Goal: Check status: Check status

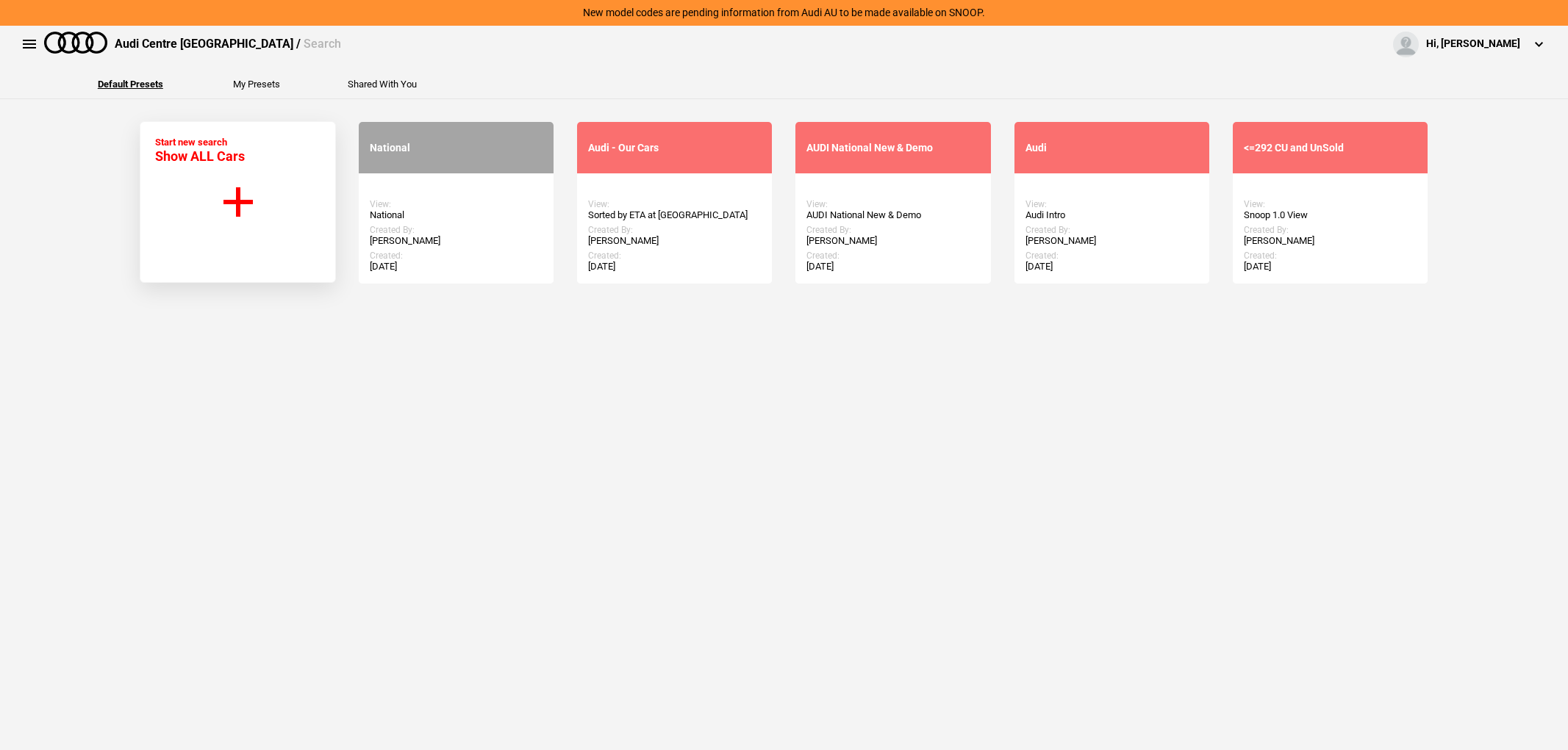
click at [490, 213] on link "Start Search" at bounding box center [457, 203] width 90 height 27
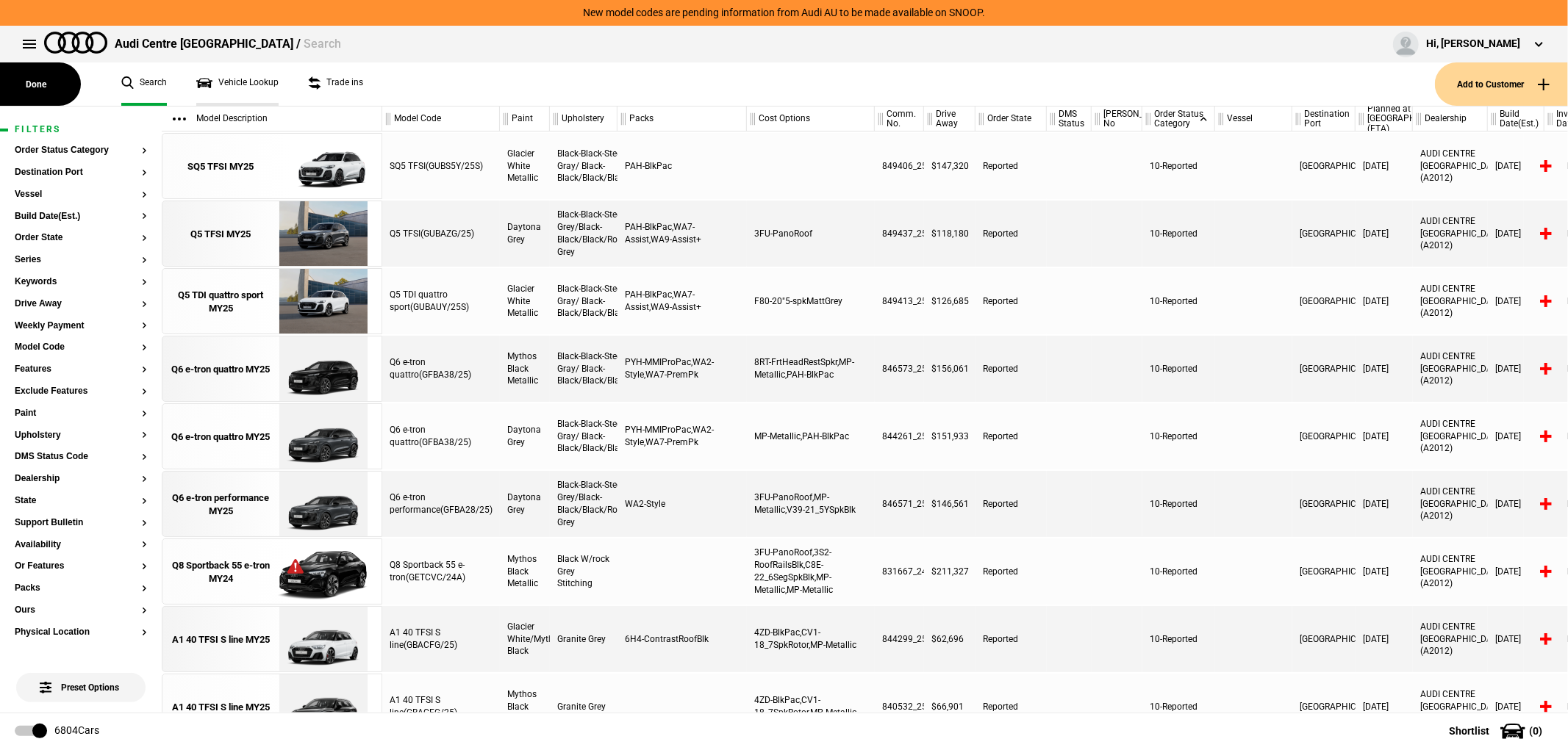
click at [266, 89] on link "Vehicle Lookup" at bounding box center [237, 84] width 82 height 43
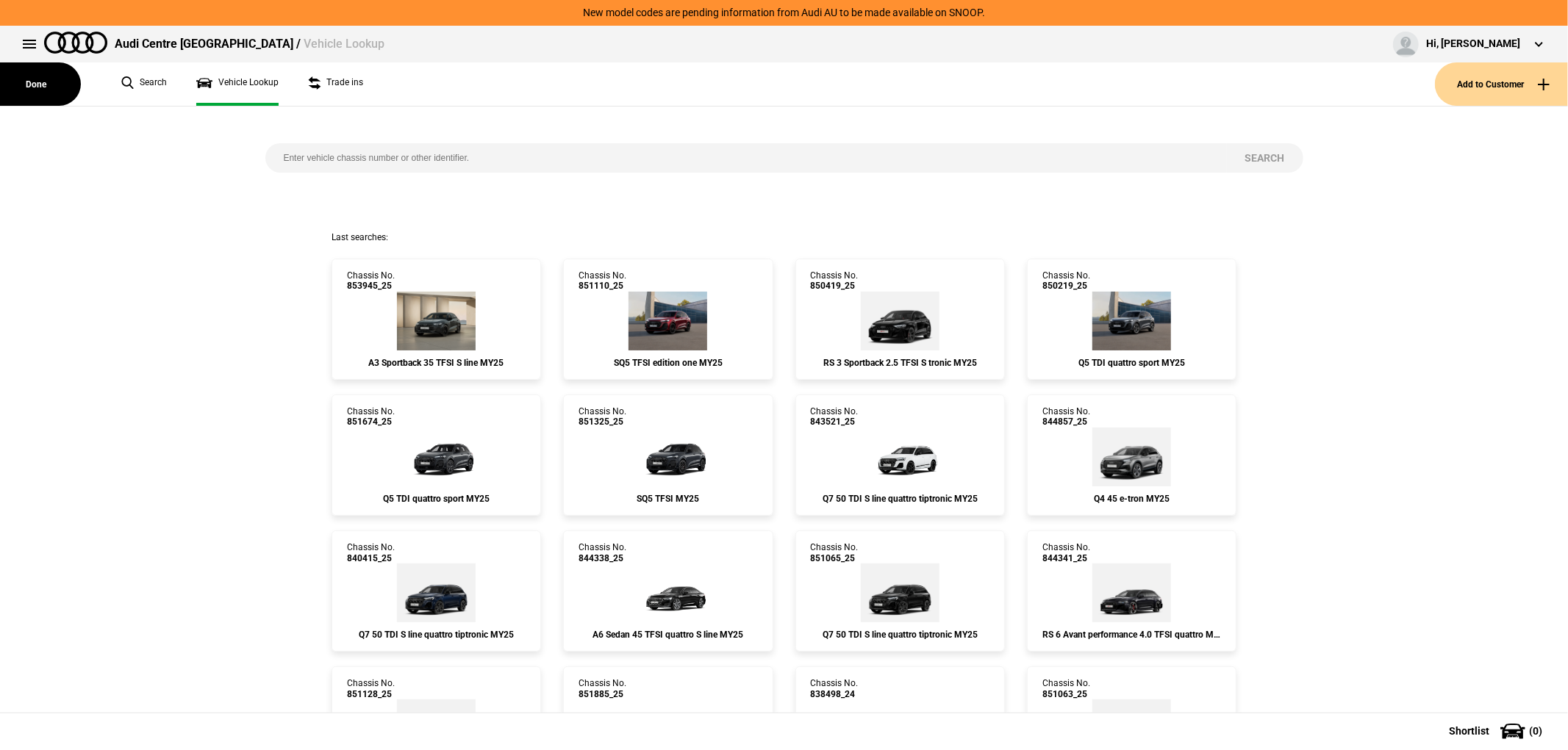
click at [435, 152] on input "search" at bounding box center [745, 157] width 962 height 30
type input "850219"
